Goal: Task Accomplishment & Management: Use online tool/utility

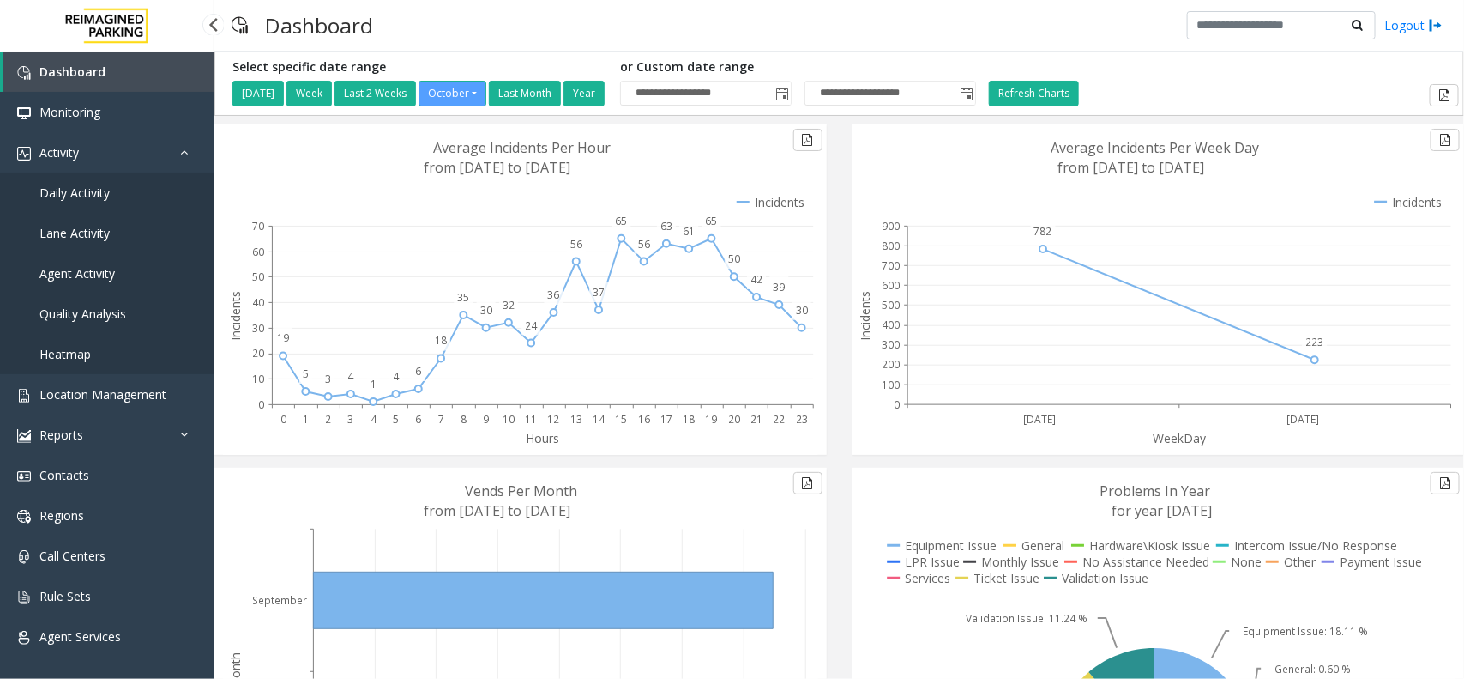
click at [167, 194] on link "Daily Activity" at bounding box center [107, 192] width 214 height 40
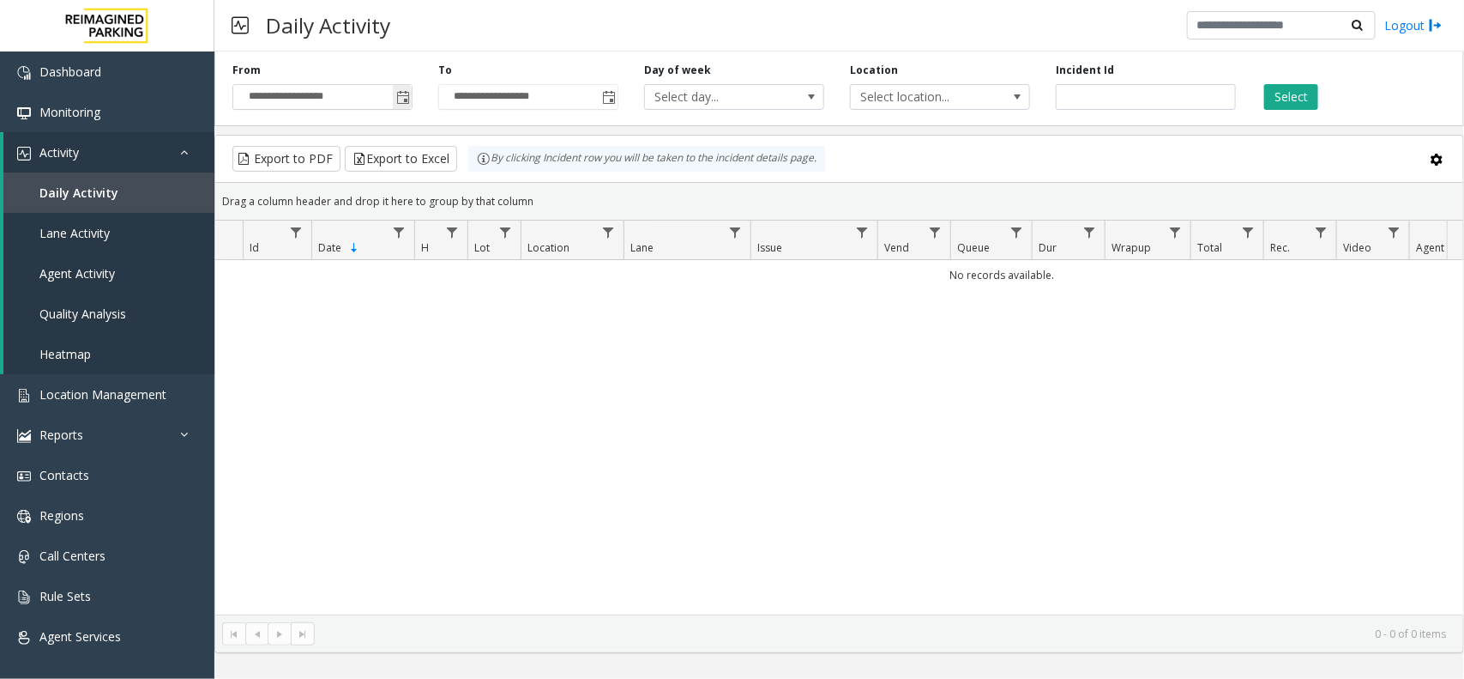
click at [401, 99] on span "Toggle popup" at bounding box center [403, 98] width 14 height 14
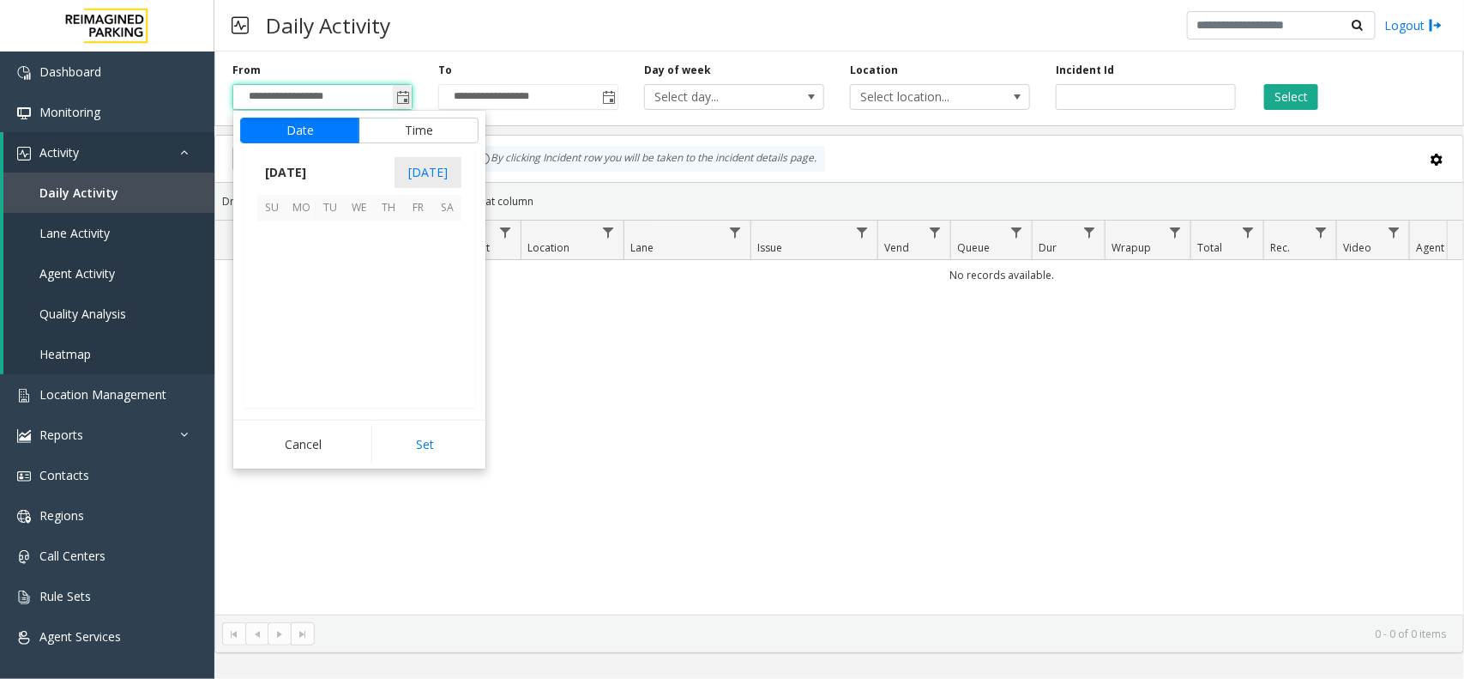
scroll to position [307923, 0]
click at [289, 170] on span "October 2025" at bounding box center [285, 173] width 57 height 26
click at [285, 303] on span "Sep" at bounding box center [277, 292] width 41 height 41
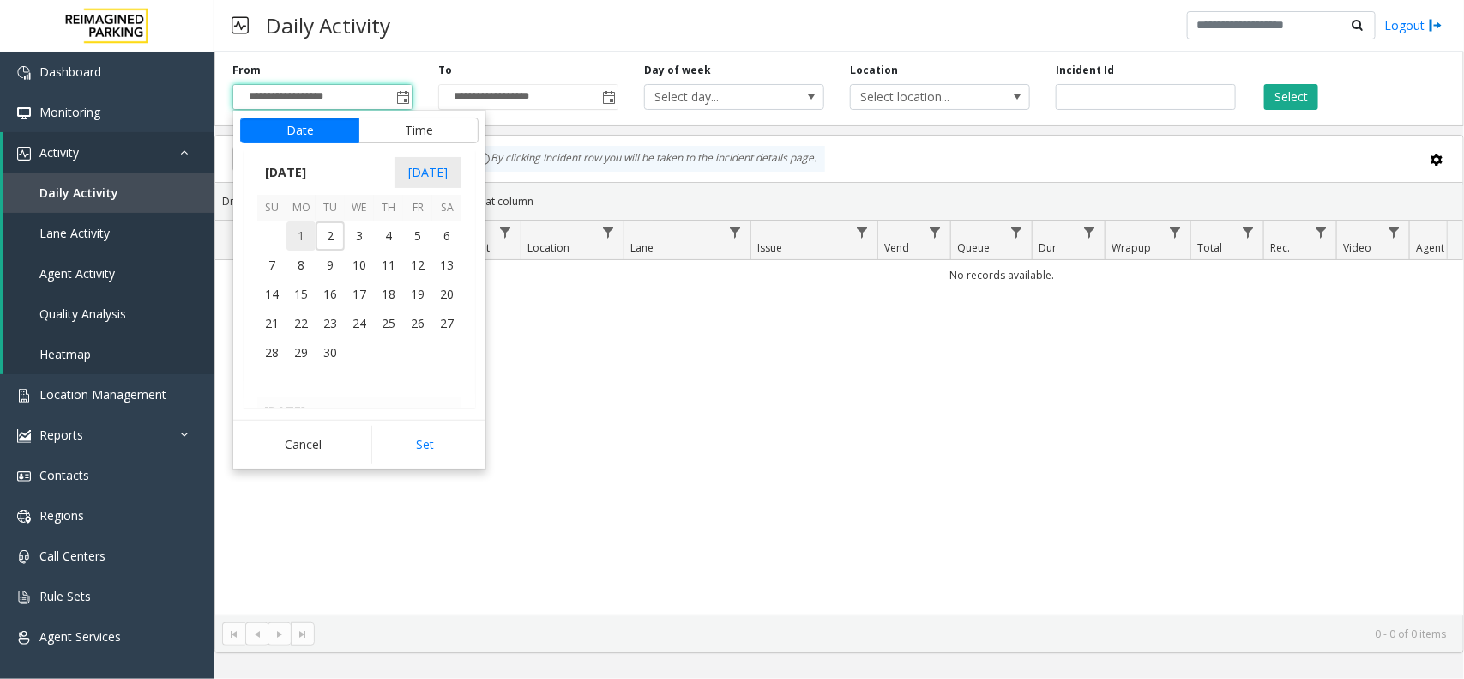
click at [287, 247] on span "1" at bounding box center [300, 235] width 29 height 29
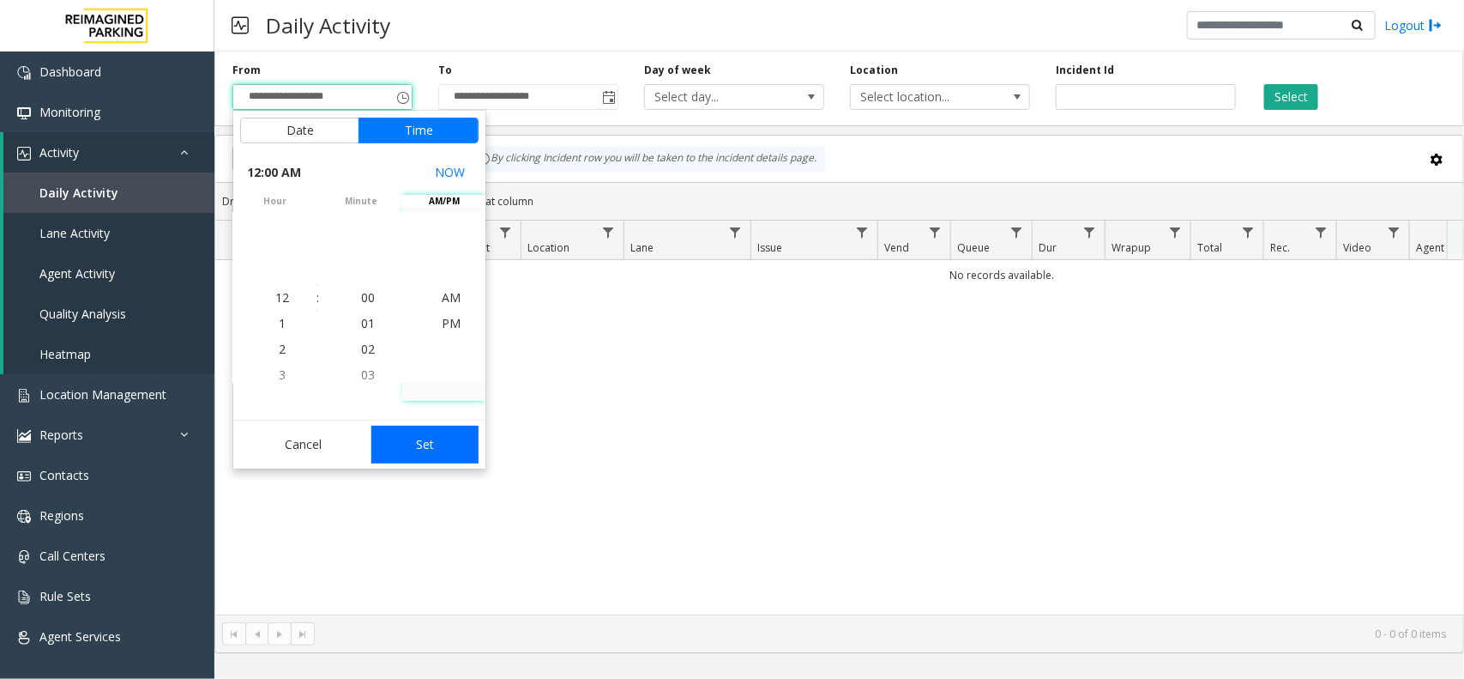
click at [431, 426] on button "Set" at bounding box center [425, 444] width 108 height 38
type input "**********"
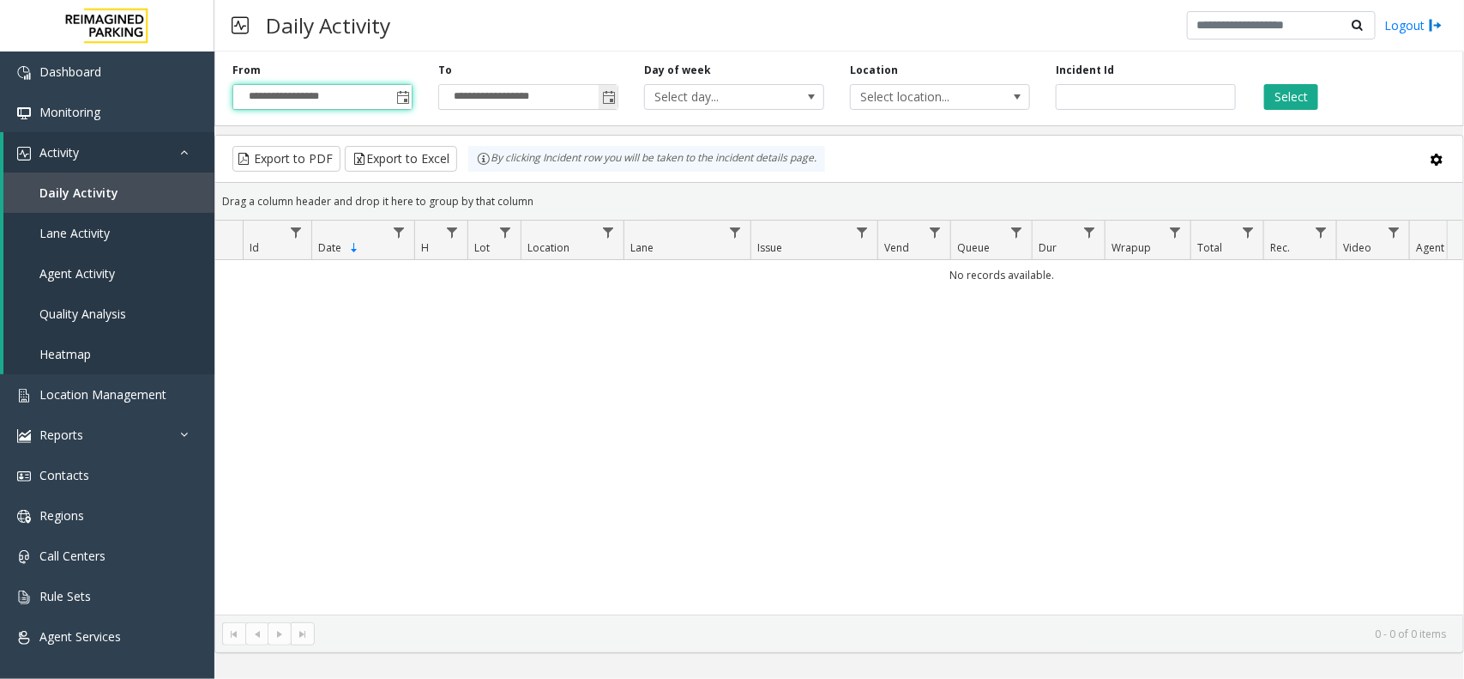
click at [607, 104] on span "Toggle popup" at bounding box center [609, 98] width 14 height 14
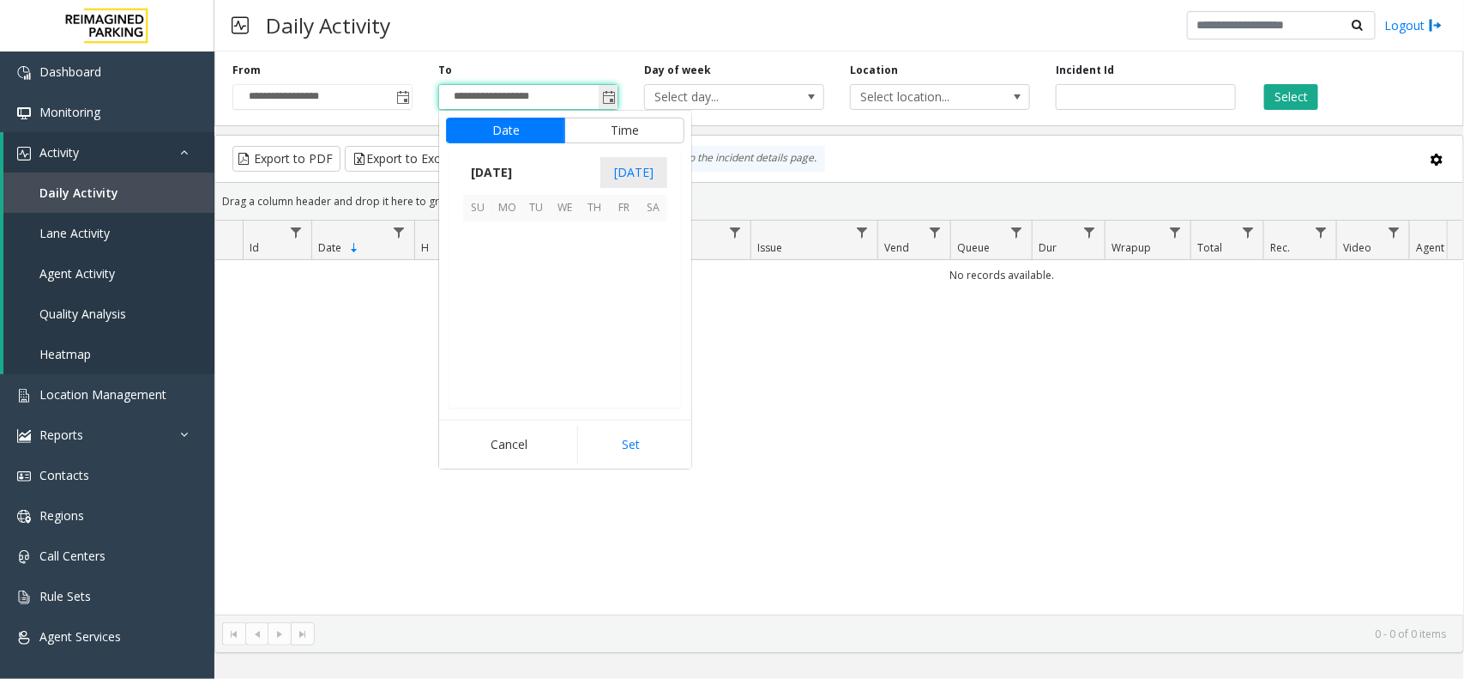
scroll to position [26, 0]
click at [511, 161] on span "October 2025" at bounding box center [491, 173] width 57 height 26
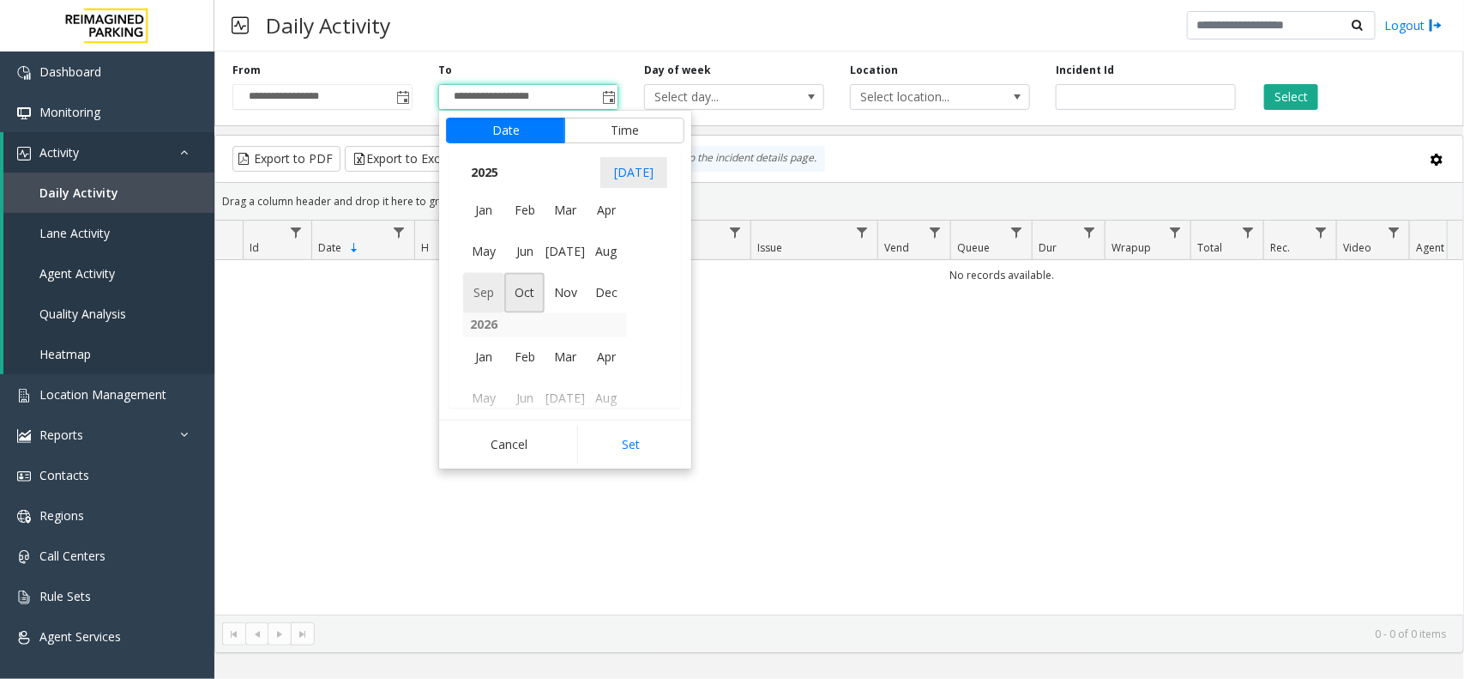
click at [491, 298] on span "Sep" at bounding box center [483, 292] width 41 height 41
click at [534, 350] on span "30" at bounding box center [536, 352] width 29 height 29
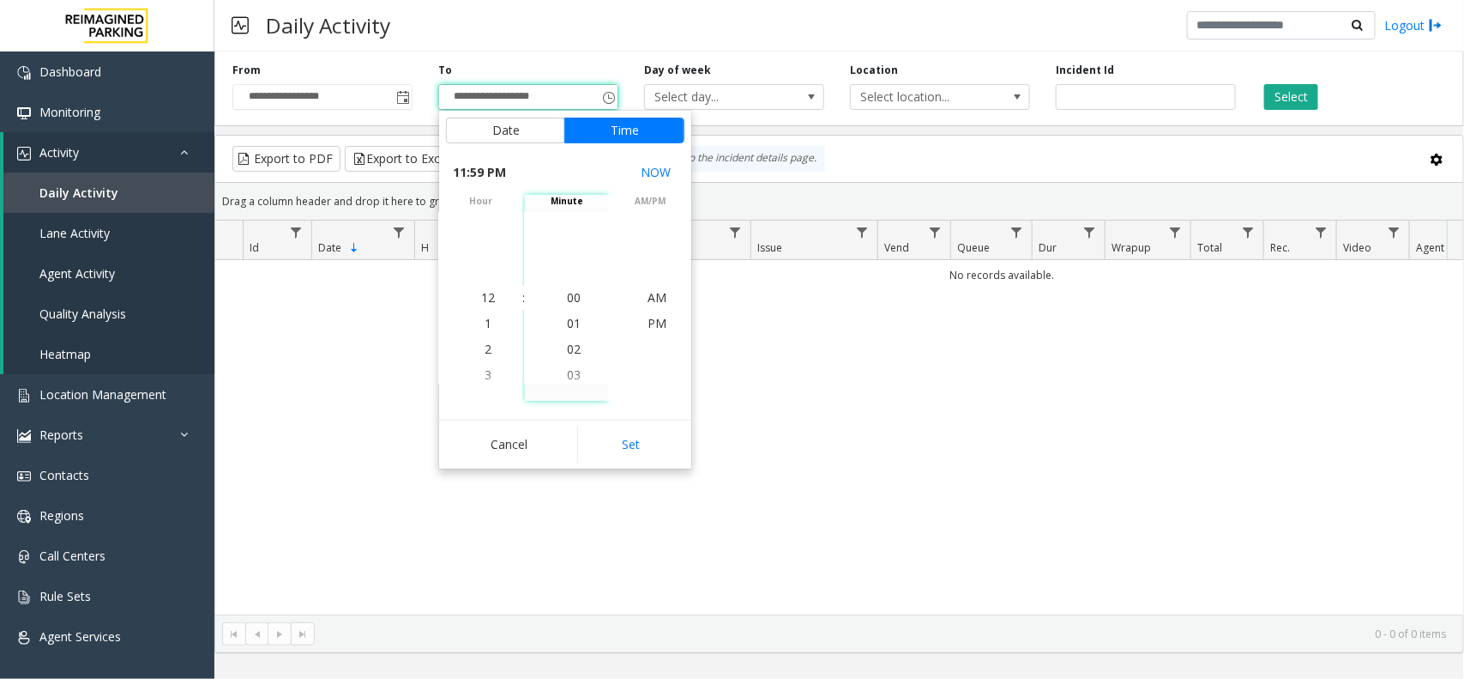
scroll to position [26, 0]
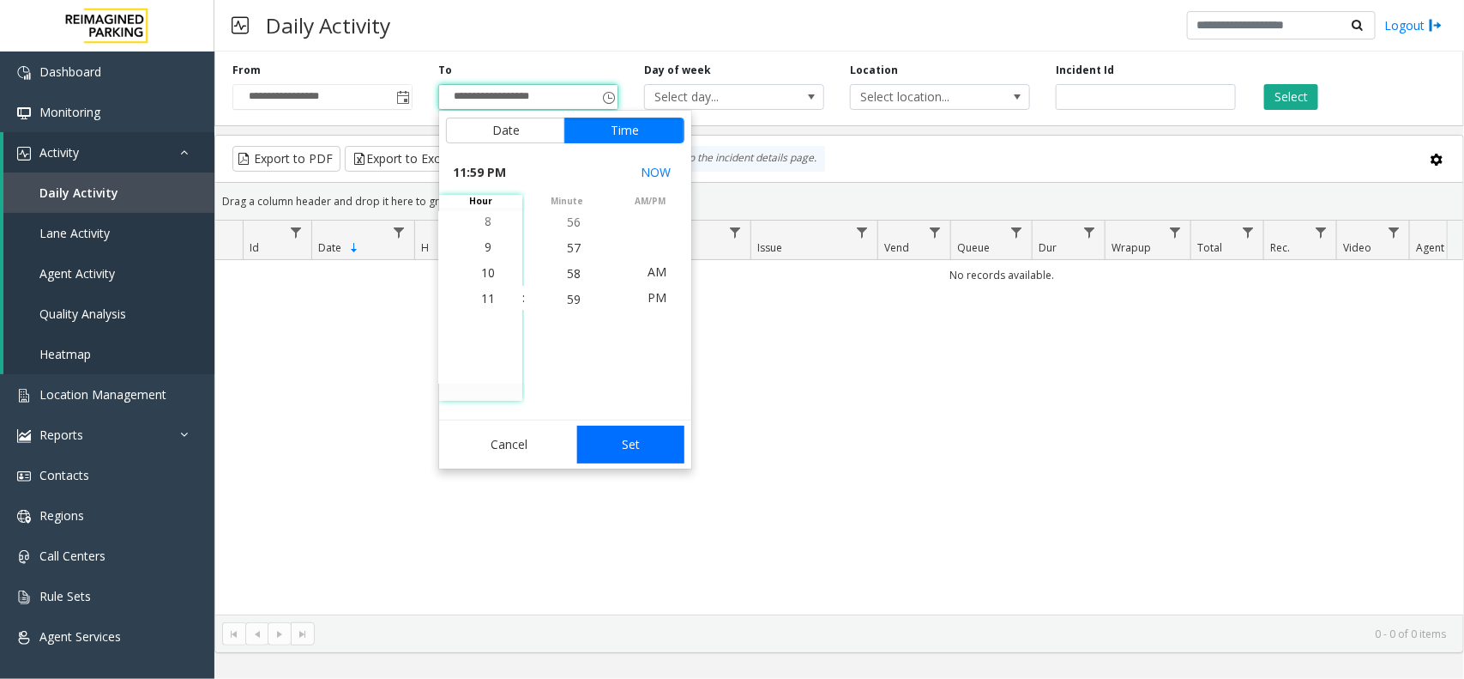
click at [630, 431] on button "Set" at bounding box center [631, 444] width 108 height 38
type input "**********"
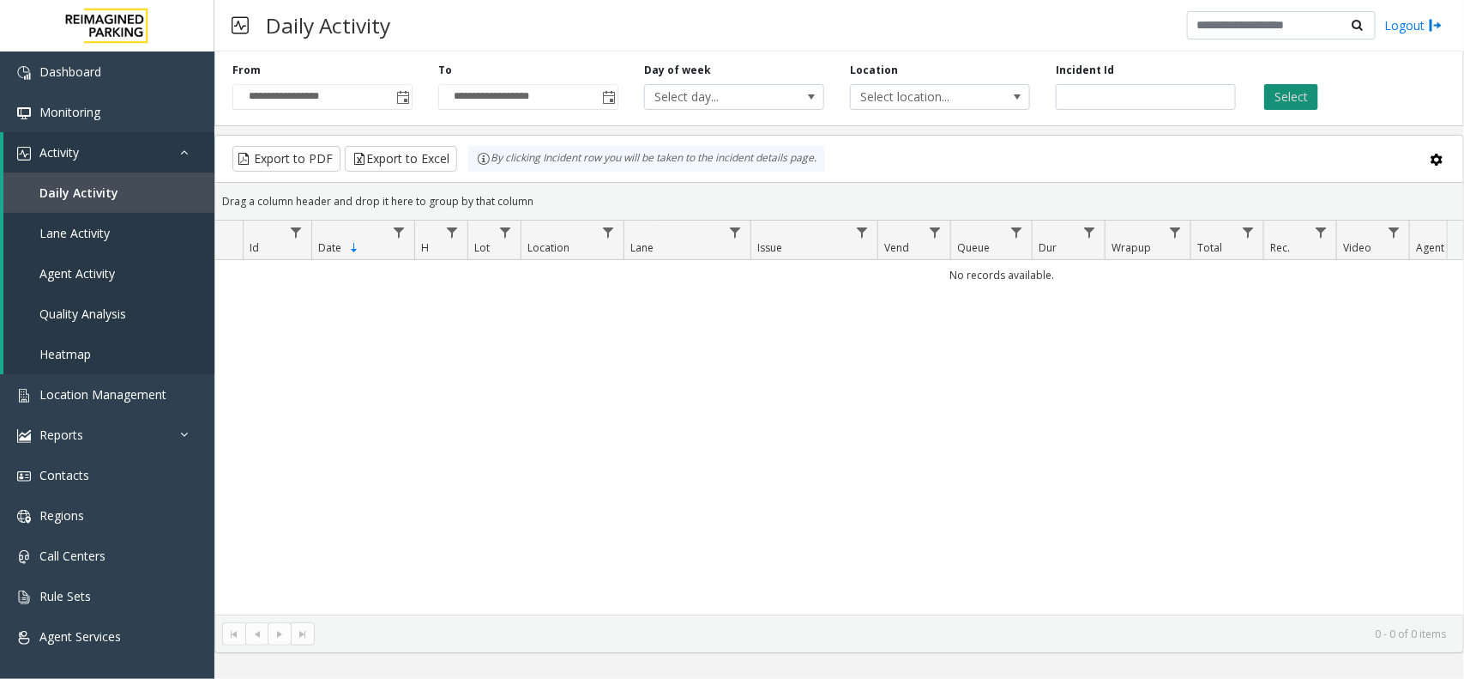
click at [1295, 108] on button "Select" at bounding box center [1291, 97] width 54 height 26
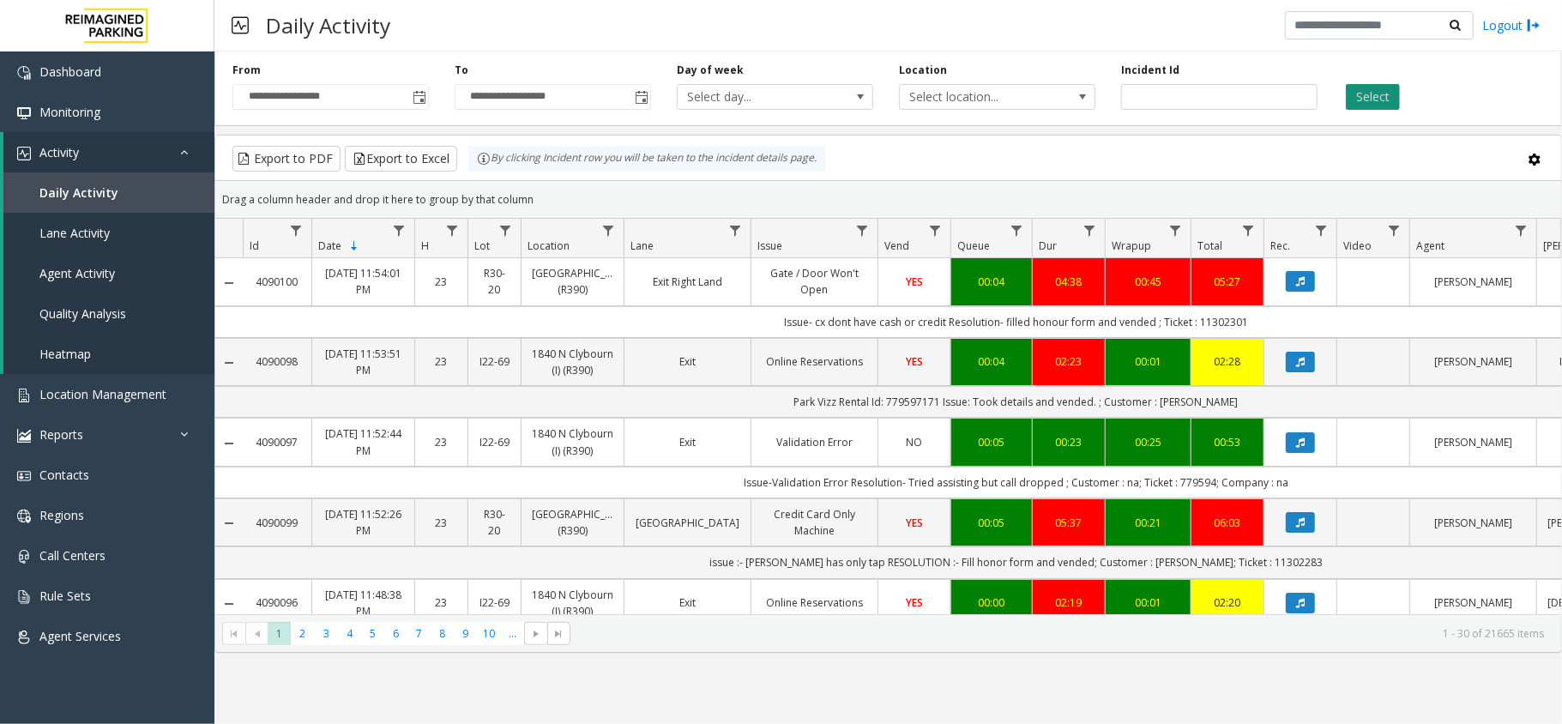
click at [1371, 98] on button "Select" at bounding box center [1373, 97] width 54 height 26
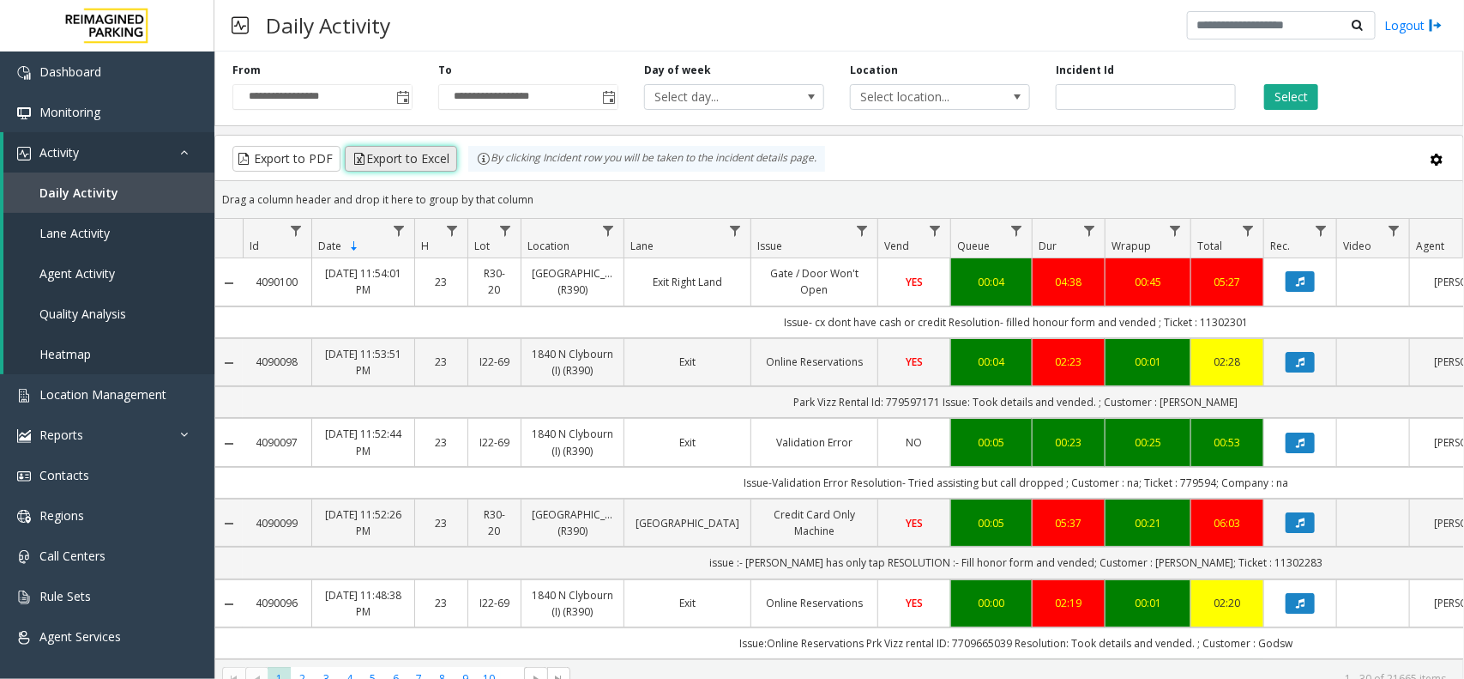
click at [413, 157] on button "Export to Excel" at bounding box center [401, 159] width 112 height 26
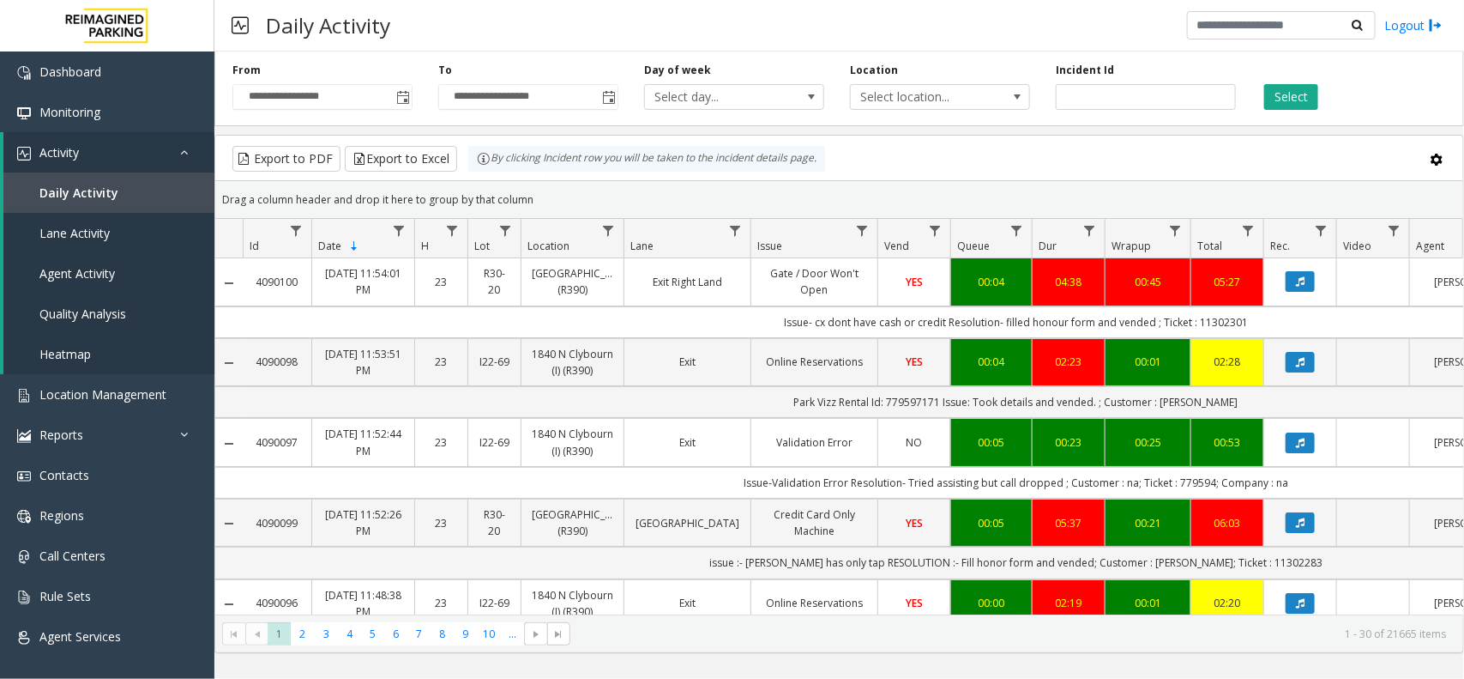
click at [793, 18] on div "Daily Activity Logout" at bounding box center [839, 25] width 1250 height 51
click at [393, 99] on span "Toggle popup" at bounding box center [402, 96] width 19 height 27
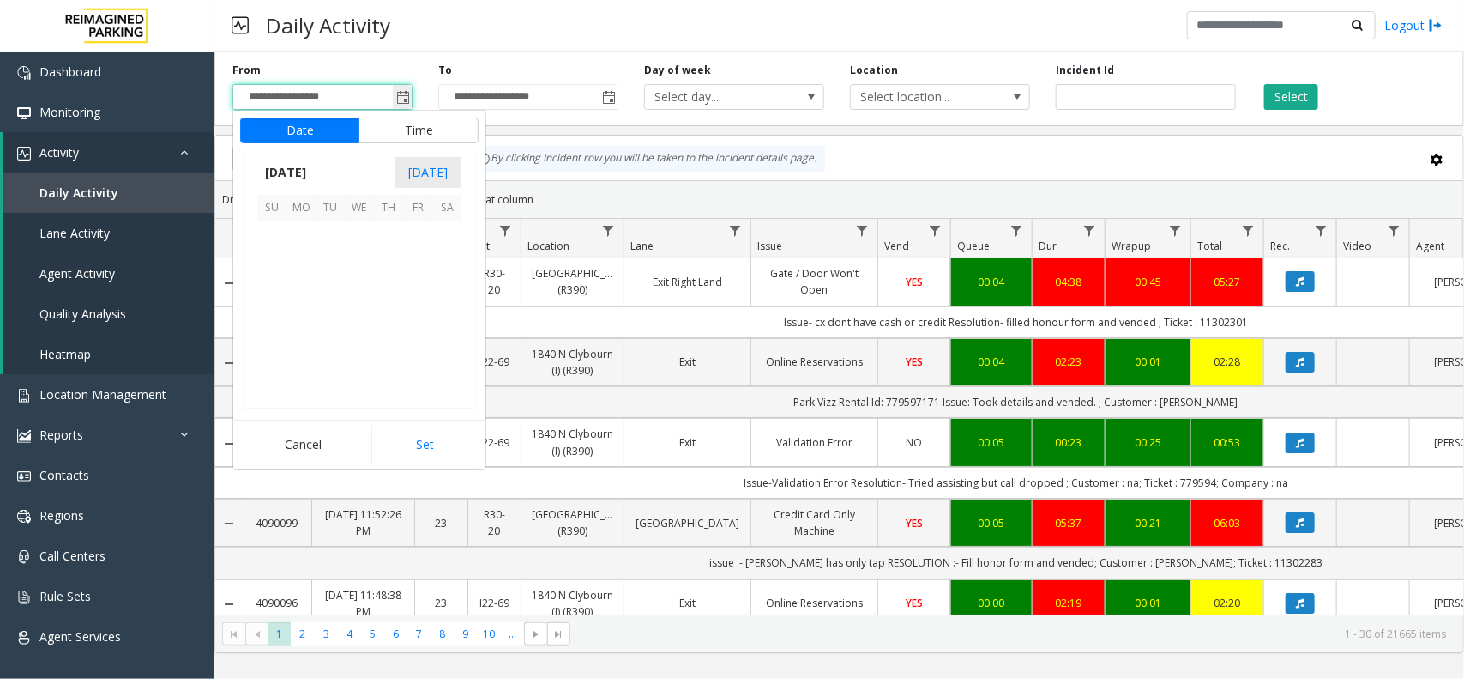
scroll to position [307923, 0]
click at [272, 178] on span "October 2025" at bounding box center [285, 173] width 57 height 26
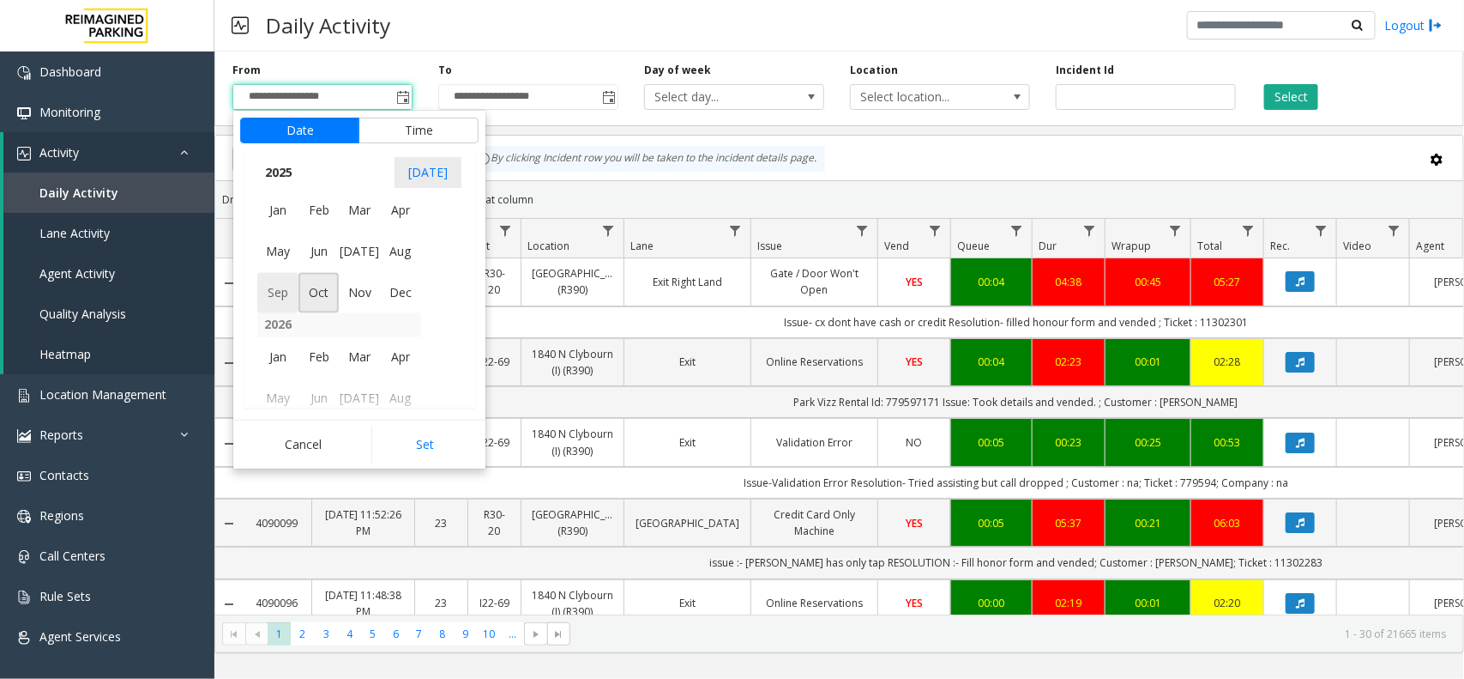
click at [272, 300] on span "Sep" at bounding box center [277, 292] width 41 height 41
click at [273, 315] on span "21" at bounding box center [271, 323] width 29 height 29
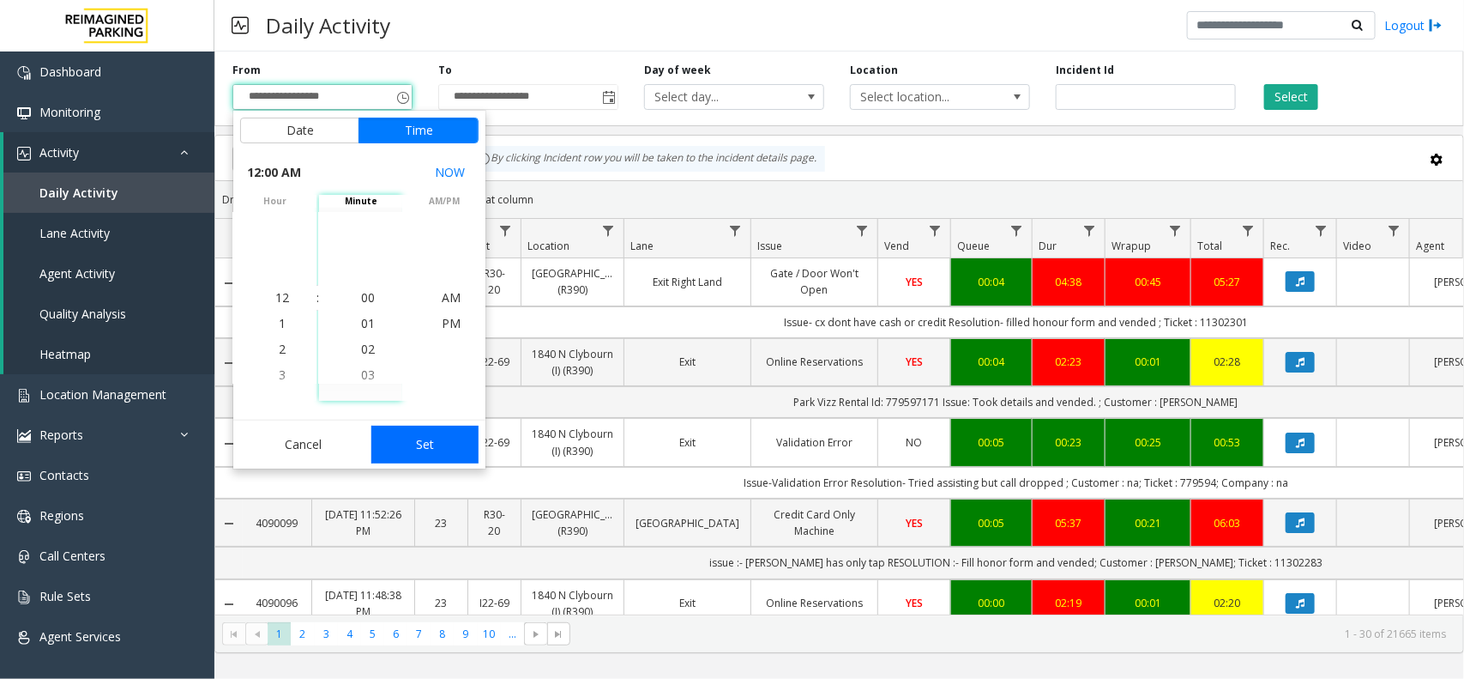
click at [447, 431] on button "Set" at bounding box center [425, 444] width 108 height 38
type input "**********"
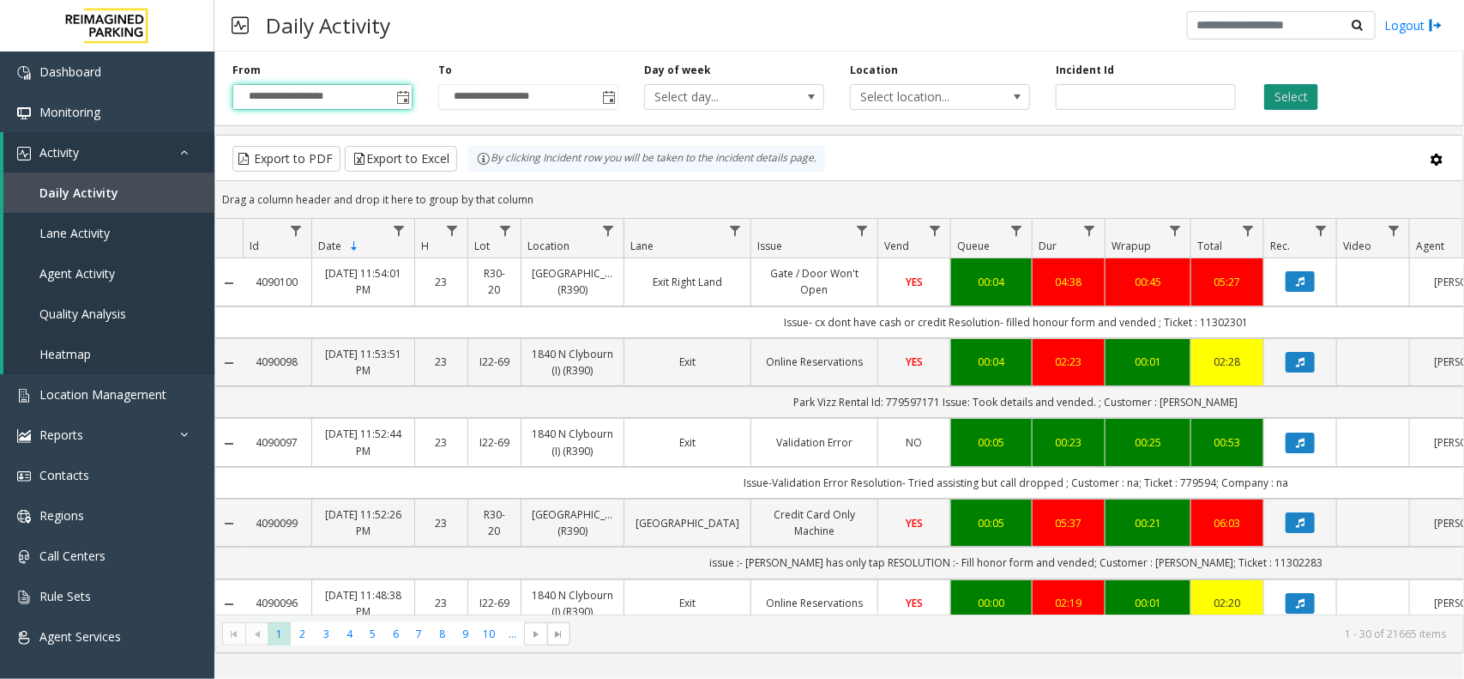
click at [1288, 87] on button "Select" at bounding box center [1291, 97] width 54 height 26
click at [429, 155] on button "Export to Excel" at bounding box center [401, 159] width 112 height 26
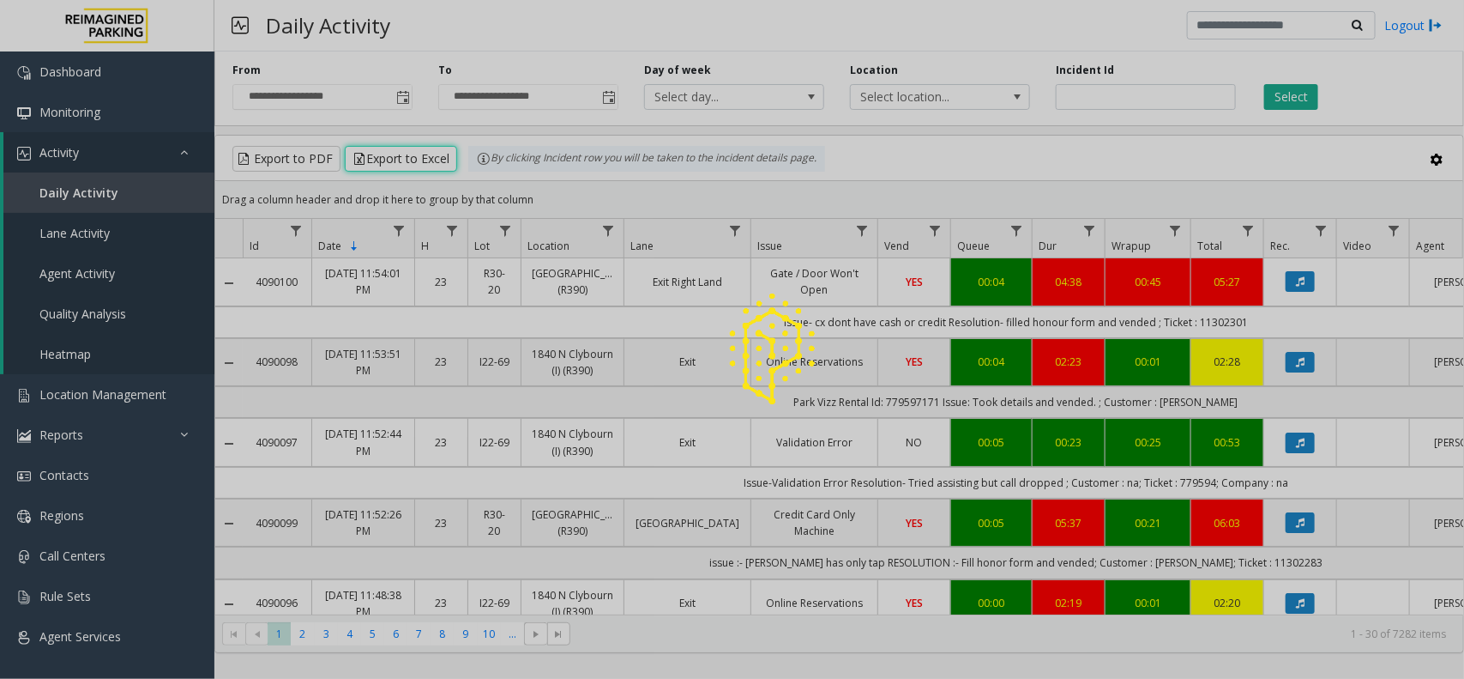
click at [1291, 101] on div at bounding box center [732, 339] width 1464 height 679
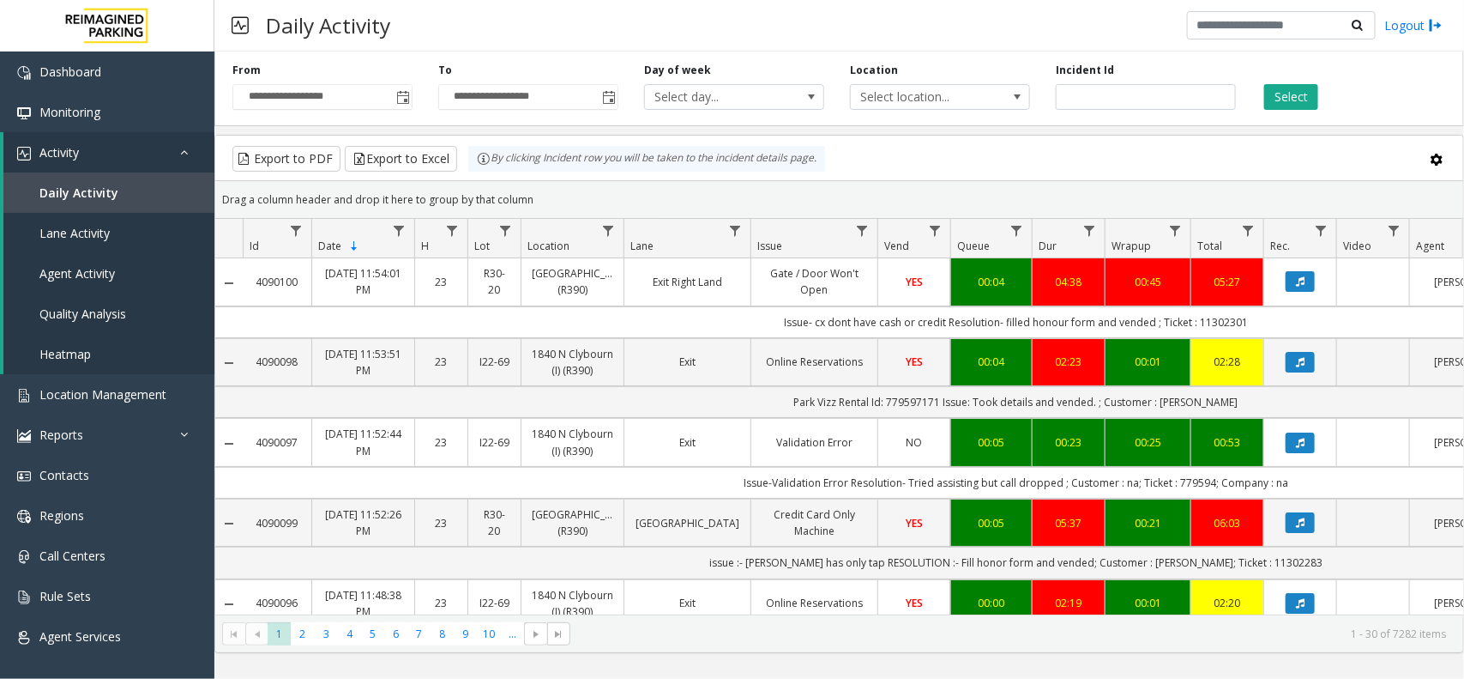
click at [1291, 101] on button "Select" at bounding box center [1291, 97] width 54 height 26
click at [405, 95] on span "Toggle popup" at bounding box center [403, 98] width 14 height 14
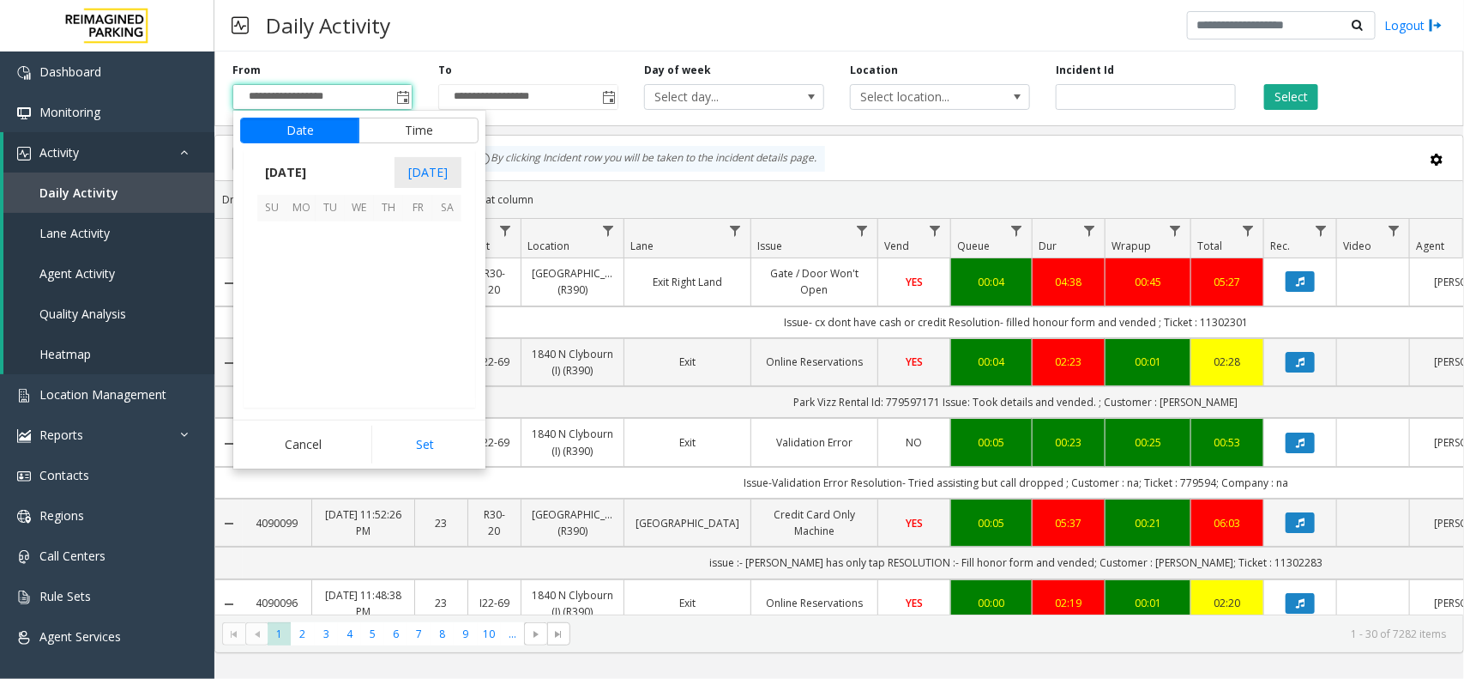
scroll to position [307923, 0]
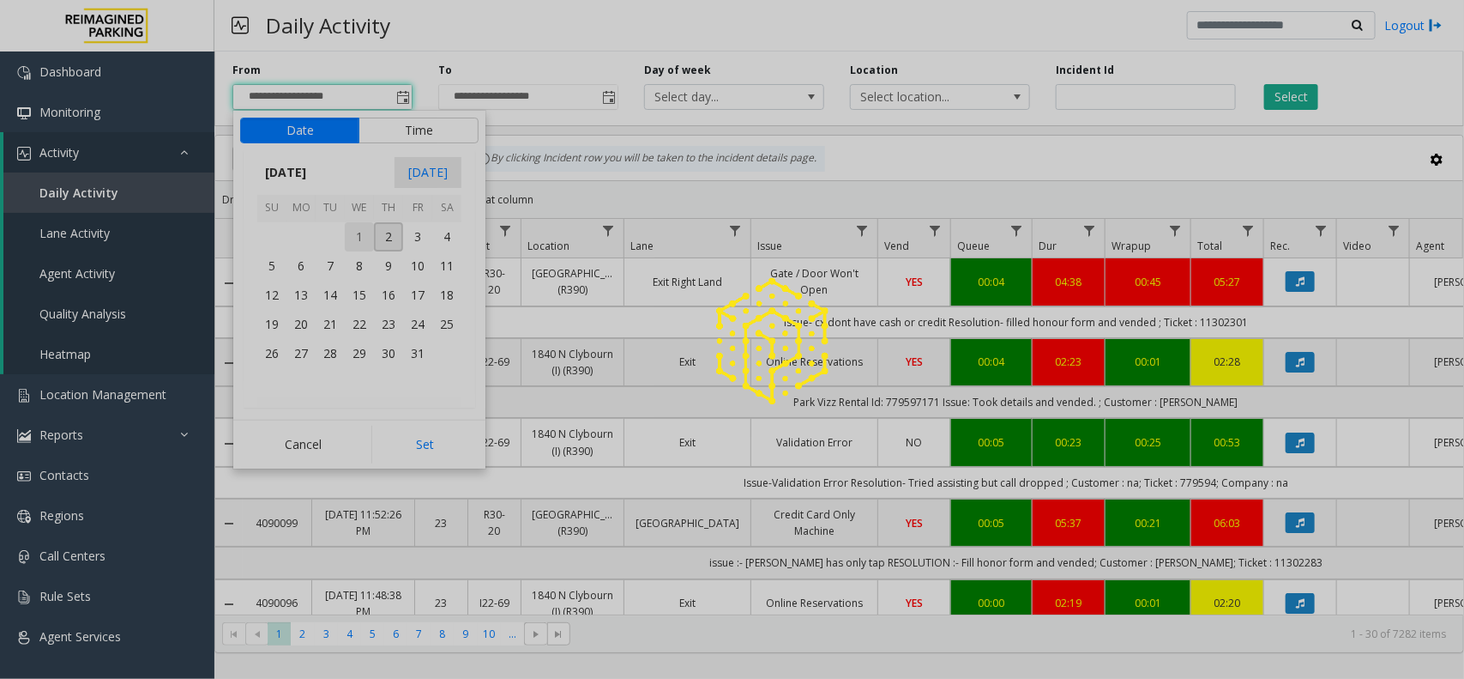
click at [374, 238] on div at bounding box center [732, 339] width 1464 height 679
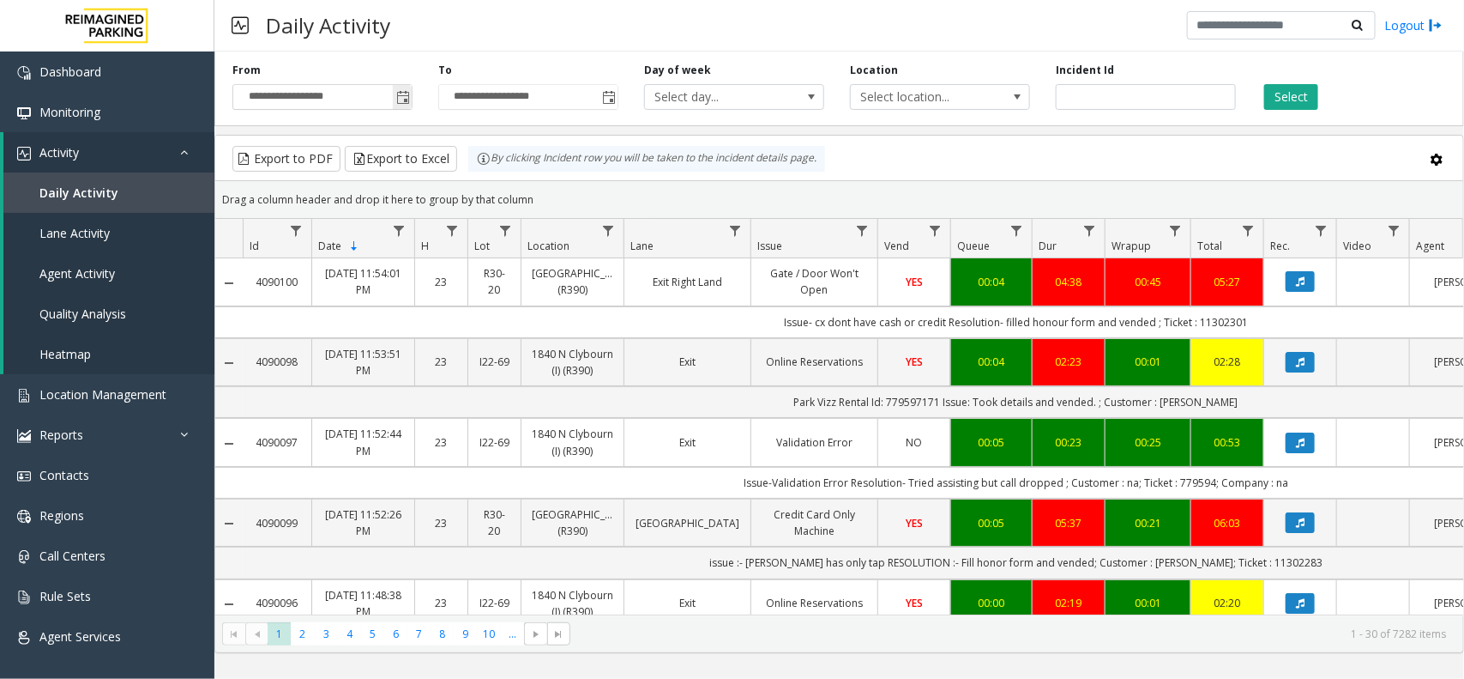
click at [408, 100] on span "Toggle popup" at bounding box center [403, 98] width 14 height 14
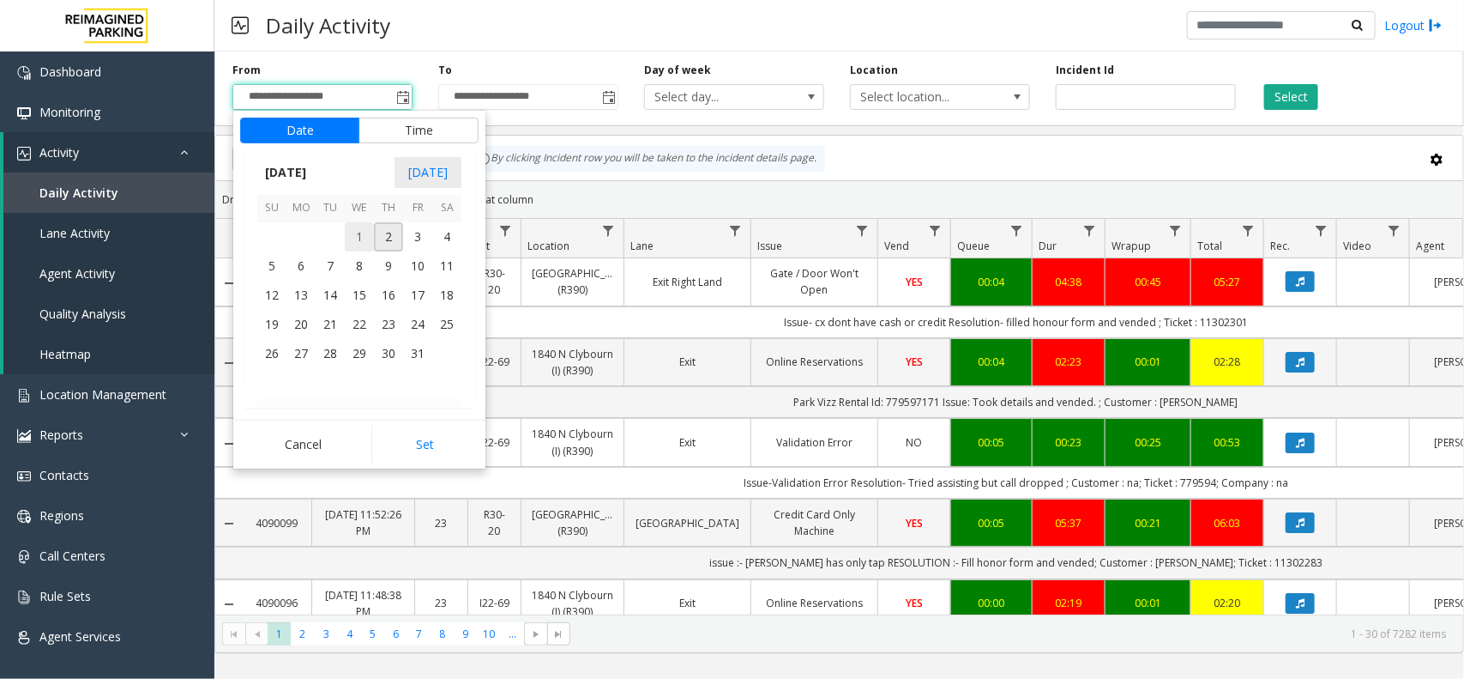
click at [358, 234] on span "1" at bounding box center [359, 236] width 29 height 29
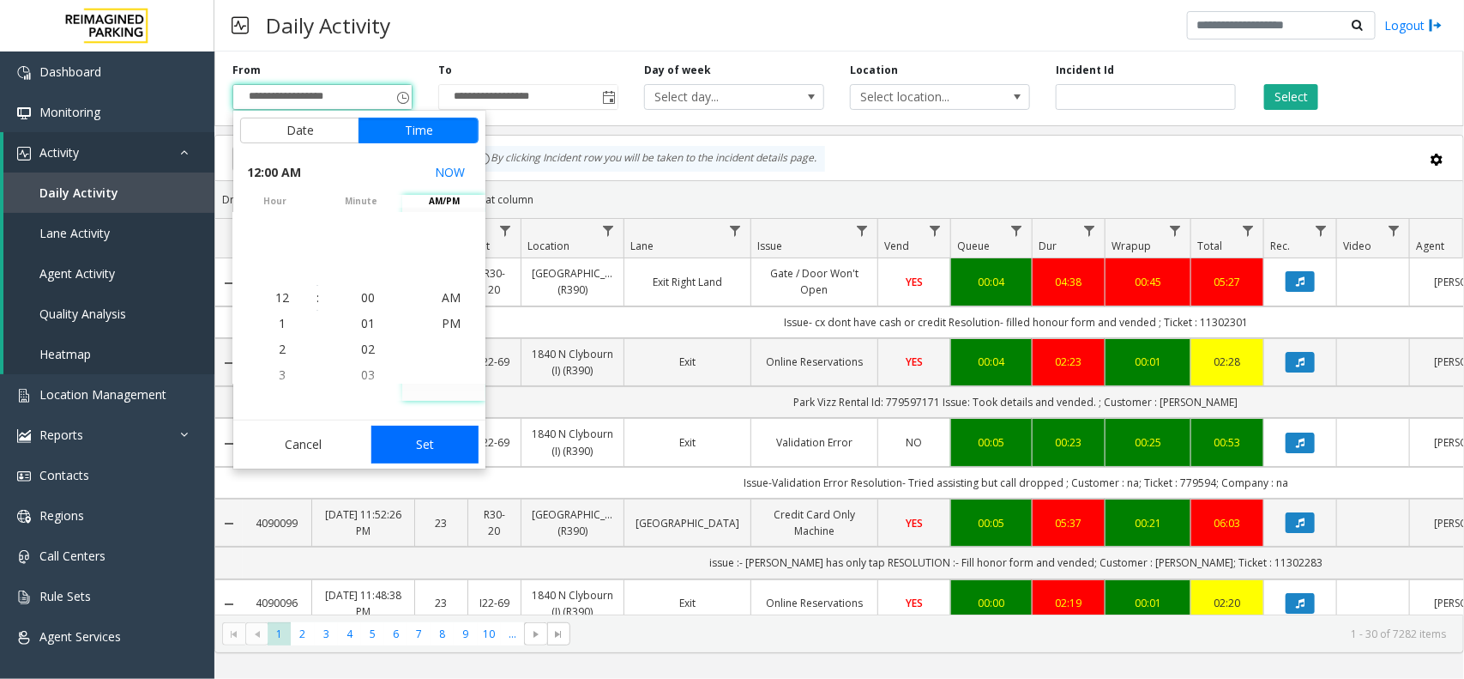
click at [451, 431] on button "Set" at bounding box center [425, 444] width 108 height 38
type input "**********"
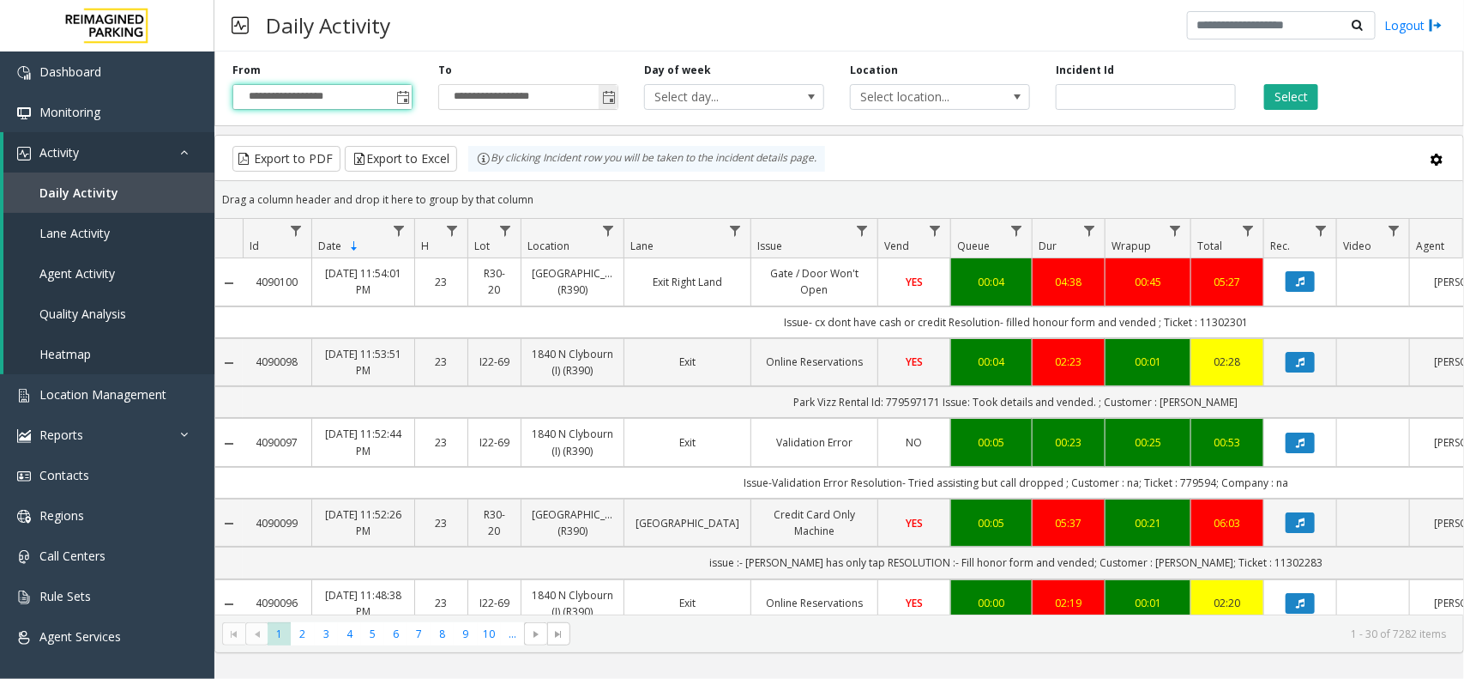
click at [614, 93] on span "Toggle popup" at bounding box center [609, 98] width 14 height 14
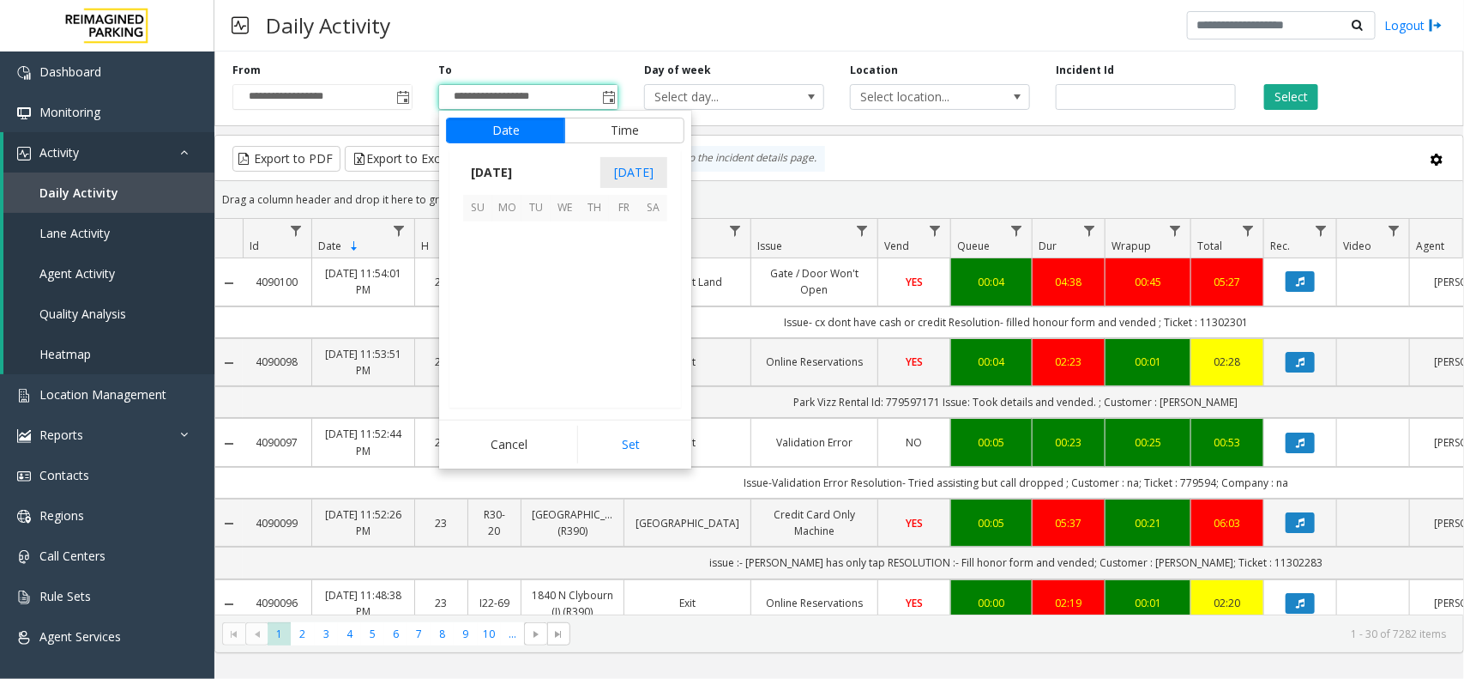
scroll to position [26, 0]
drag, startPoint x: 600, startPoint y: 435, endPoint x: 648, endPoint y: 434, distance: 48.0
click at [602, 435] on button "Set" at bounding box center [631, 444] width 108 height 38
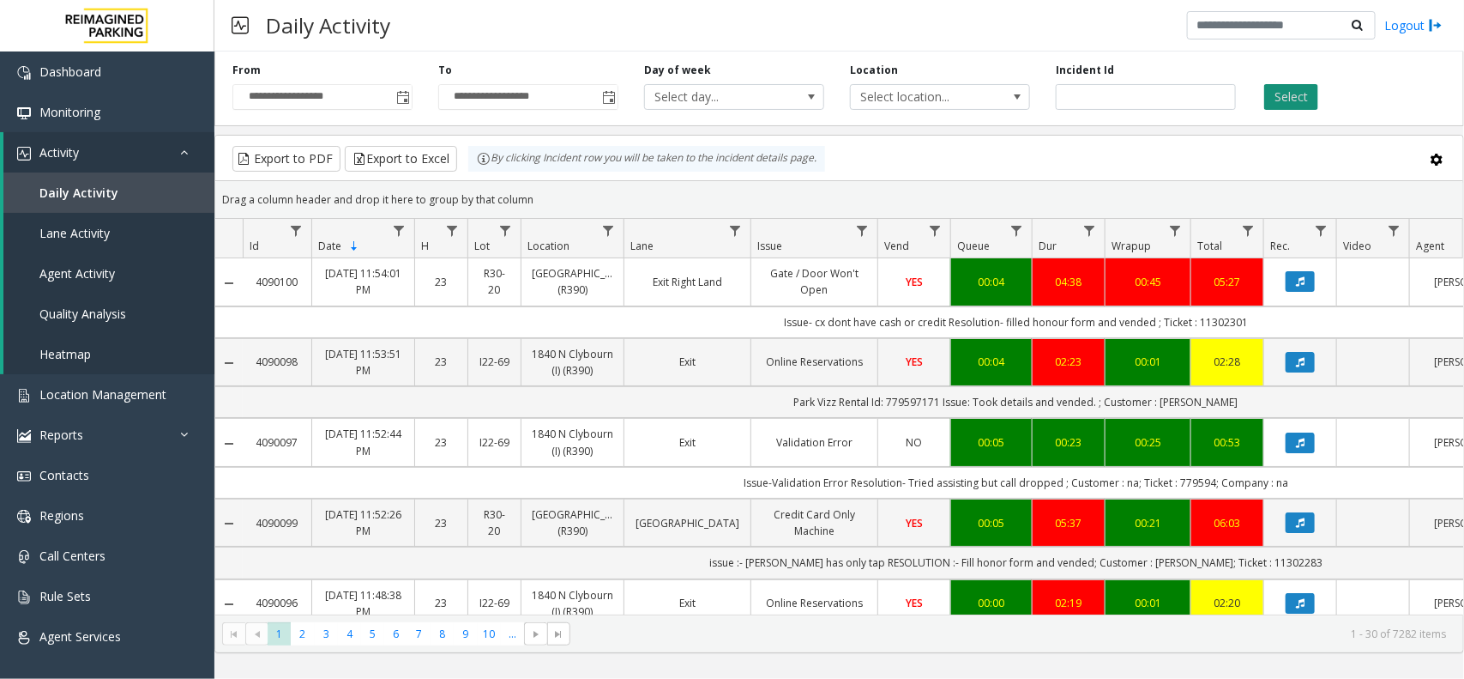
click at [1314, 100] on button "Select" at bounding box center [1291, 97] width 54 height 26
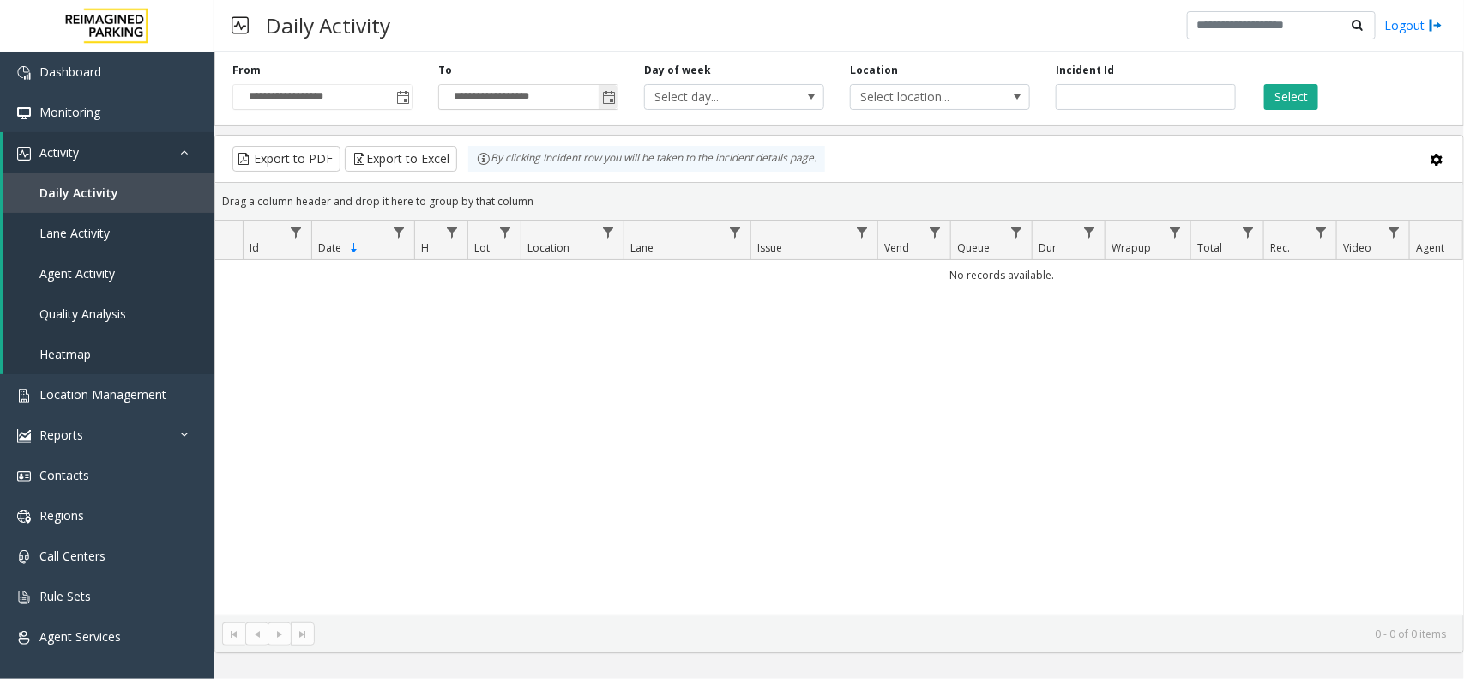
click at [607, 95] on span "Toggle popup" at bounding box center [609, 98] width 14 height 14
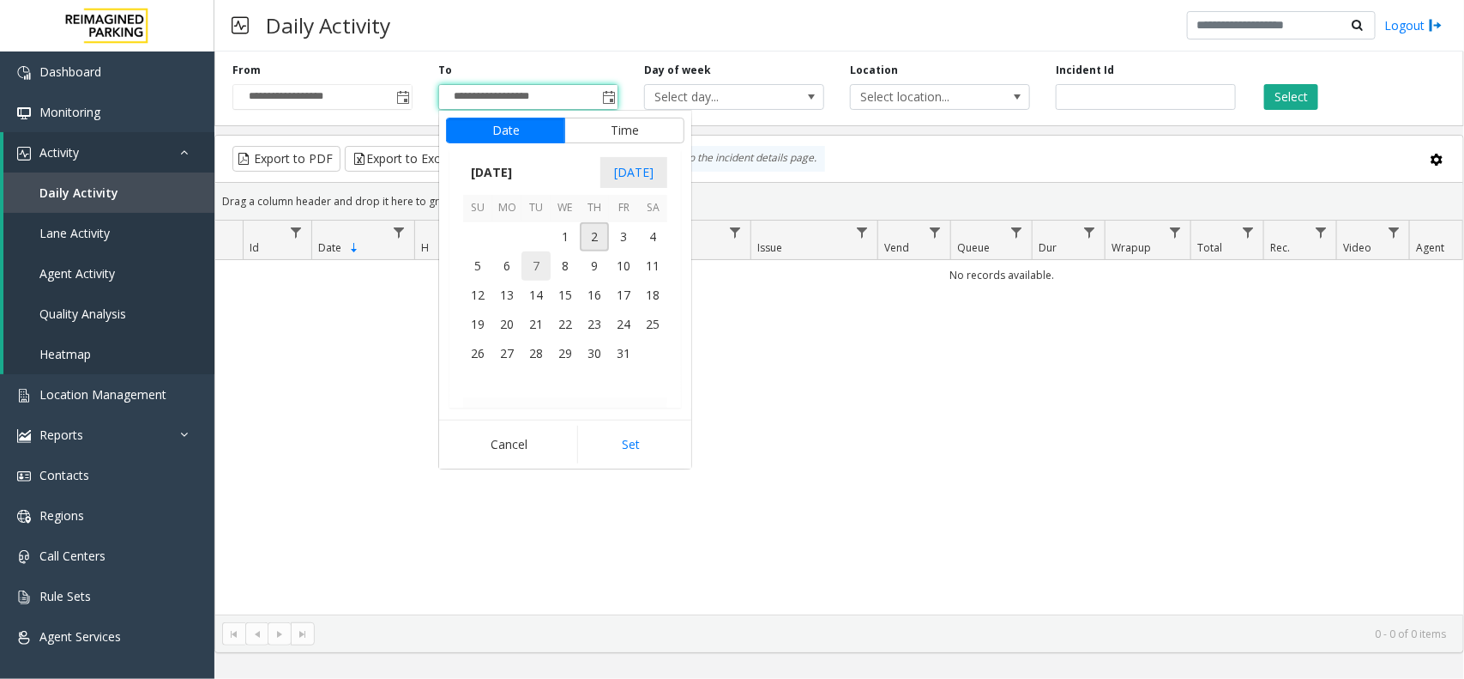
scroll to position [26, 0]
click at [567, 242] on span "1" at bounding box center [565, 236] width 29 height 29
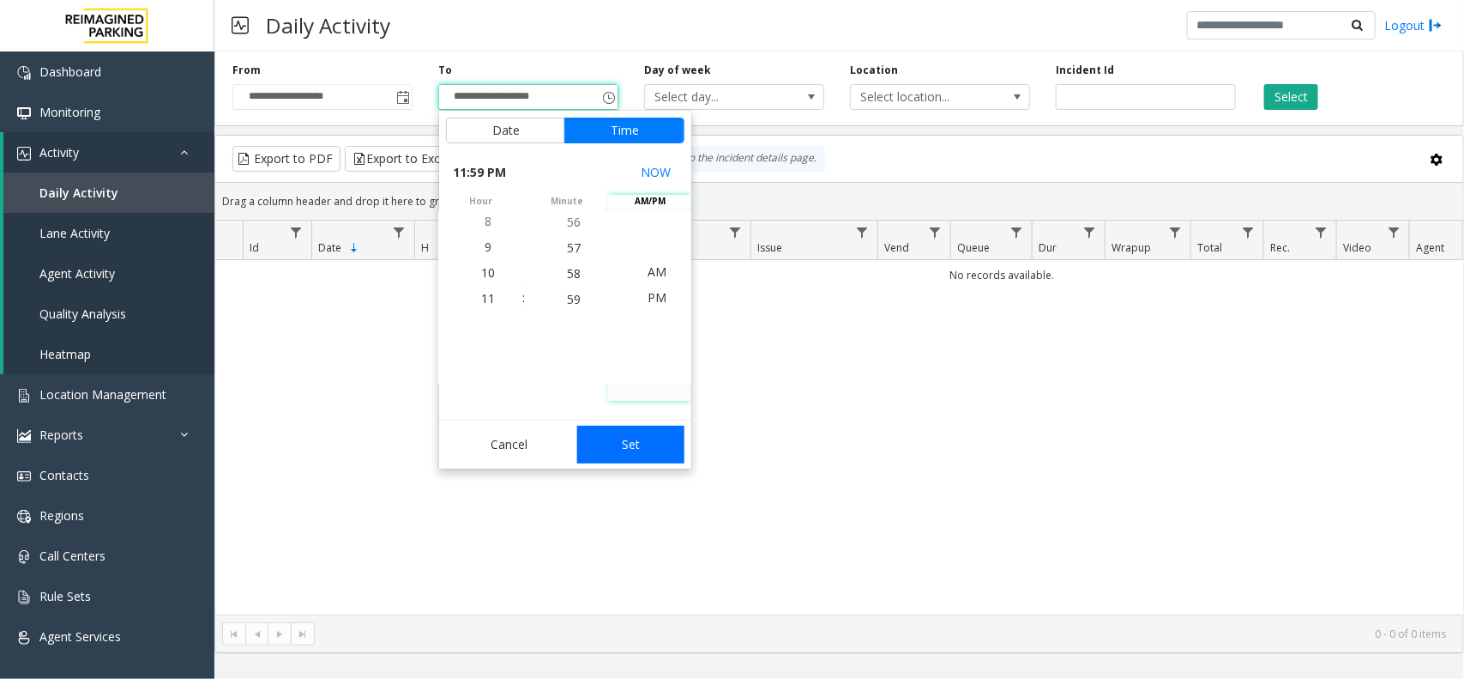
click at [649, 431] on button "Set" at bounding box center [631, 444] width 108 height 38
type input "**********"
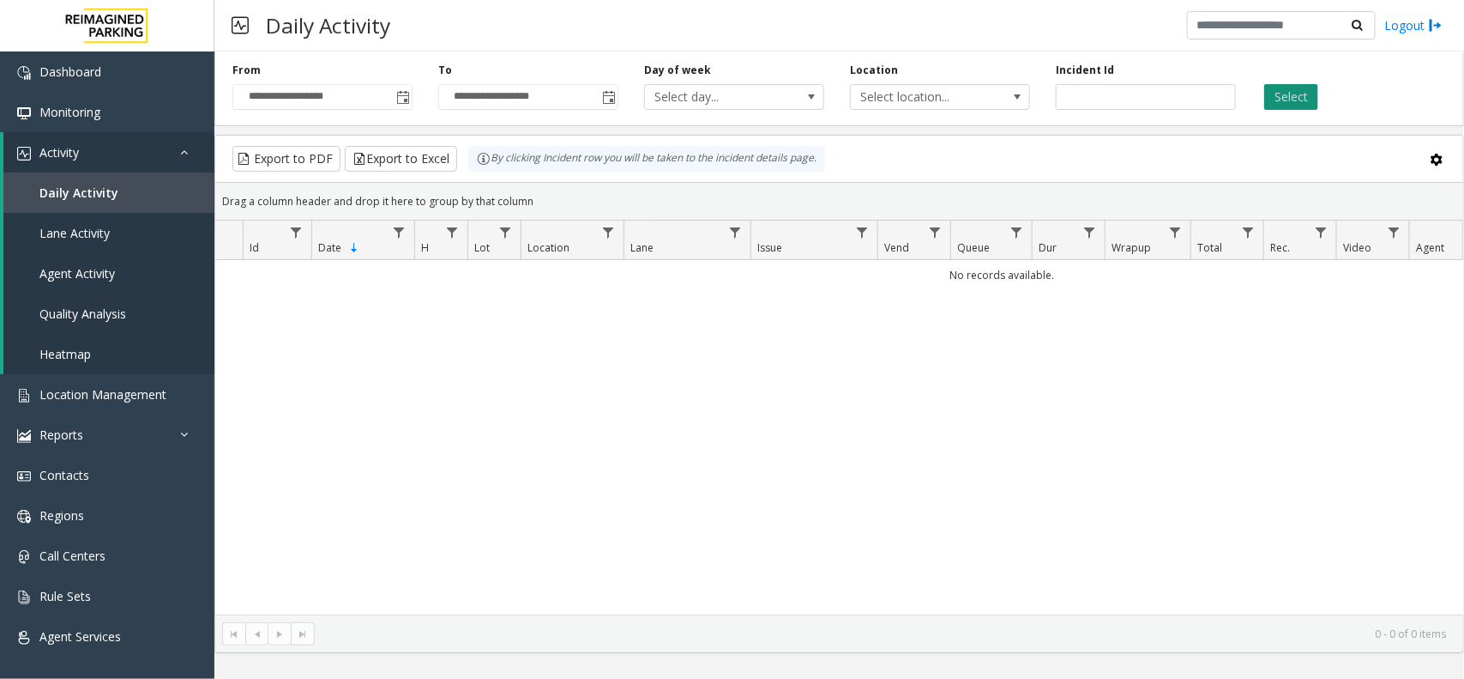
click at [1297, 94] on button "Select" at bounding box center [1291, 97] width 54 height 26
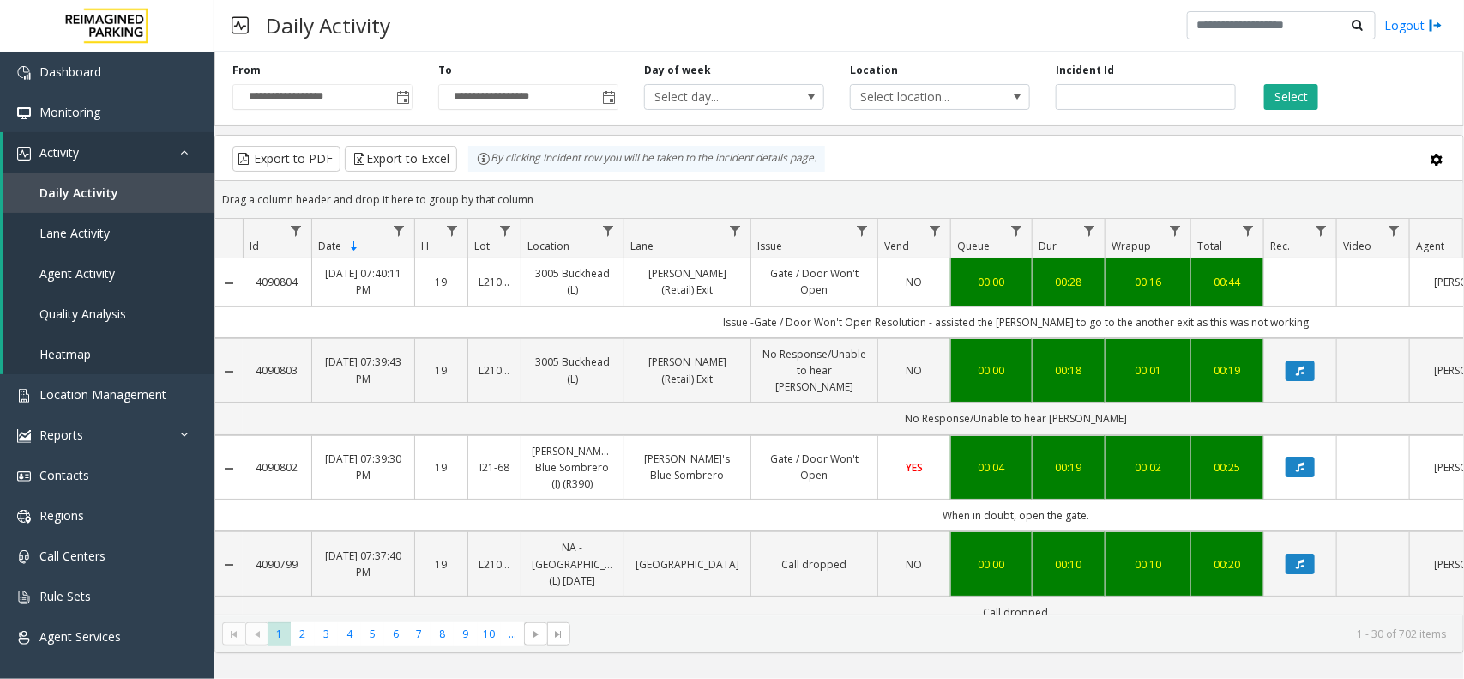
scroll to position [2207, 100]
